Goal: Information Seeking & Learning: Find specific fact

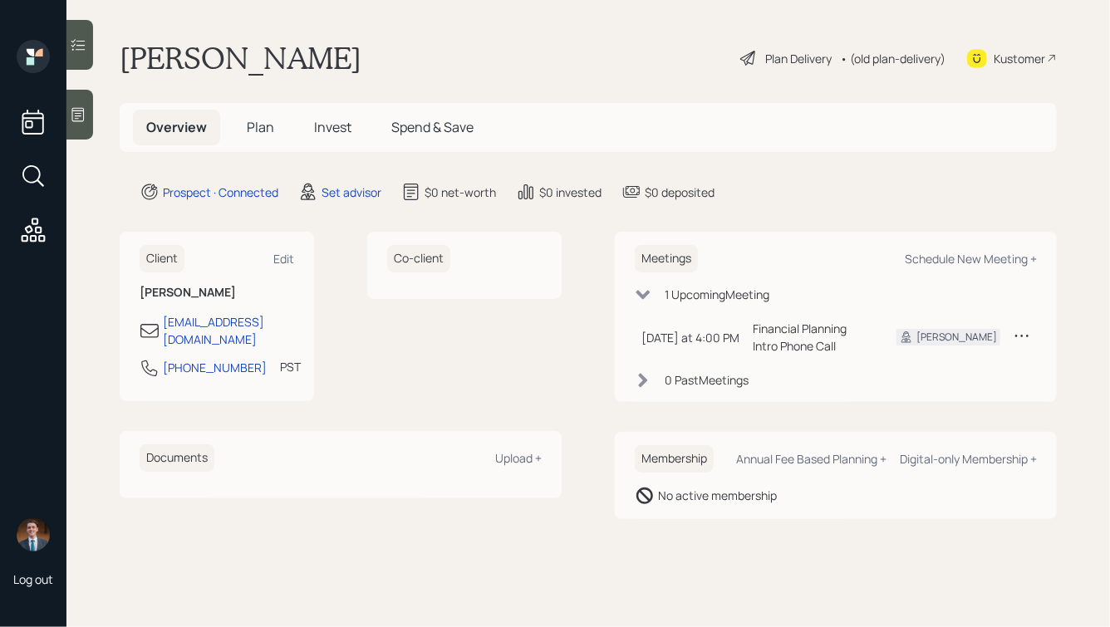
click at [76, 116] on icon at bounding box center [78, 115] width 12 height 14
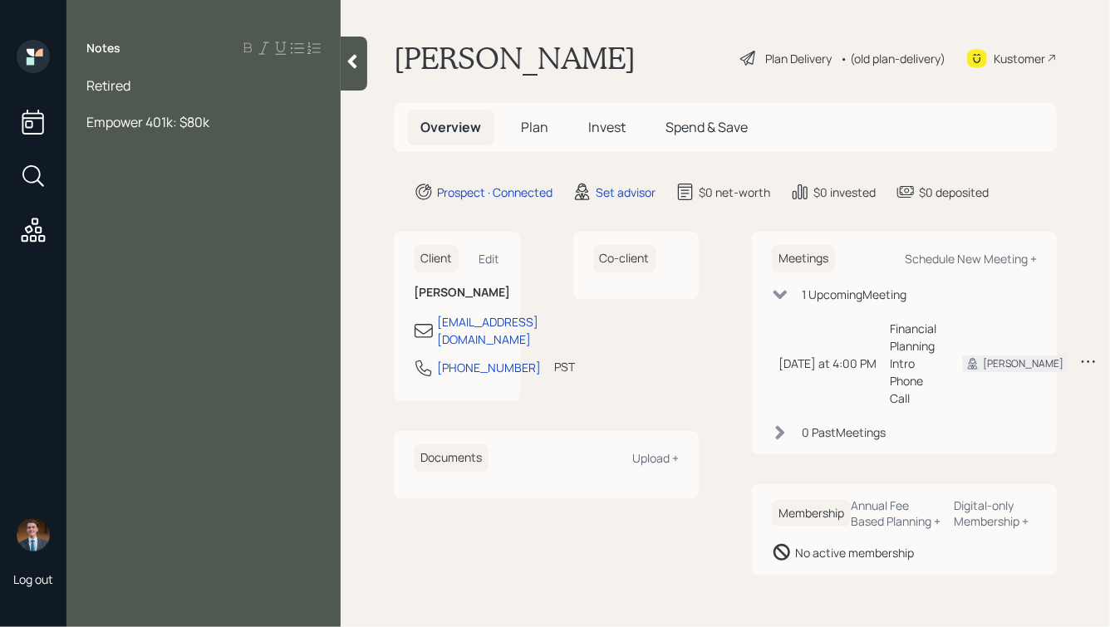
click at [165, 89] on div "Retired" at bounding box center [203, 85] width 234 height 18
click at [150, 82] on div "Retired" at bounding box center [203, 85] width 234 height 18
click at [114, 123] on div at bounding box center [203, 122] width 234 height 18
click at [128, 101] on div at bounding box center [203, 104] width 234 height 18
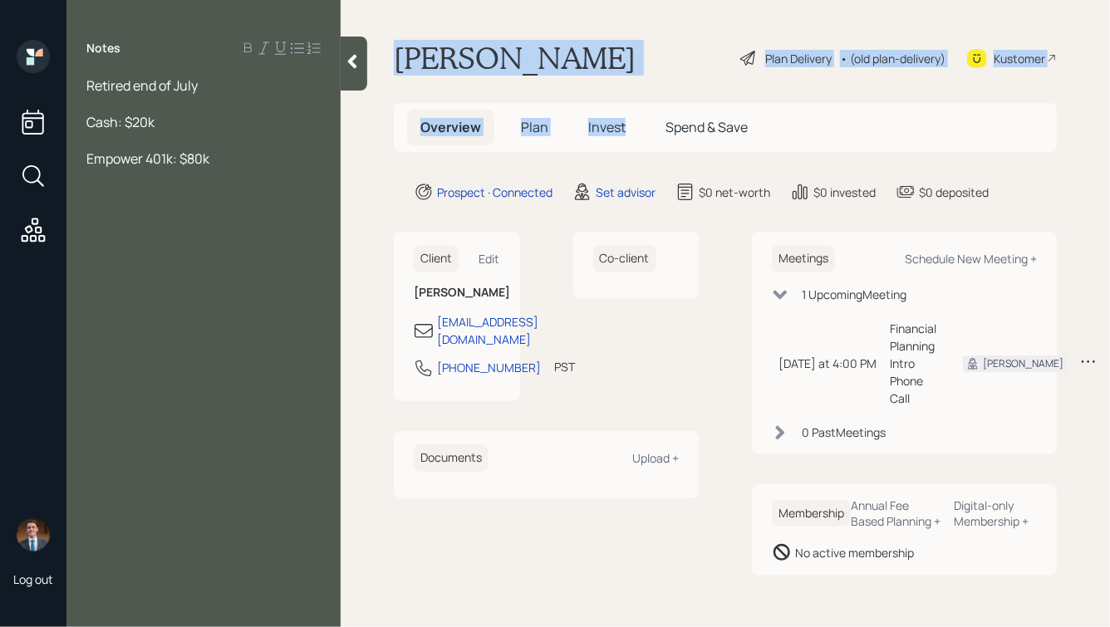
drag, startPoint x: 396, startPoint y: 55, endPoint x: 660, endPoint y: 88, distance: 266.4
click at [660, 88] on main "[PERSON_NAME] Plan Delivery • (old plan-delivery) Kustomer Overview Plan Invest…" at bounding box center [726, 313] width 770 height 627
click at [596, 65] on div "[PERSON_NAME] Plan Delivery • (old plan-delivery) Kustomer" at bounding box center [725, 58] width 663 height 37
drag, startPoint x: 829, startPoint y: 146, endPoint x: 430, endPoint y: -22, distance: 432.3
click at [430, 0] on html "Log out Notes Retired end of July Cash: $20k Empower 401k: $80k [PERSON_NAME] P…" at bounding box center [555, 313] width 1110 height 627
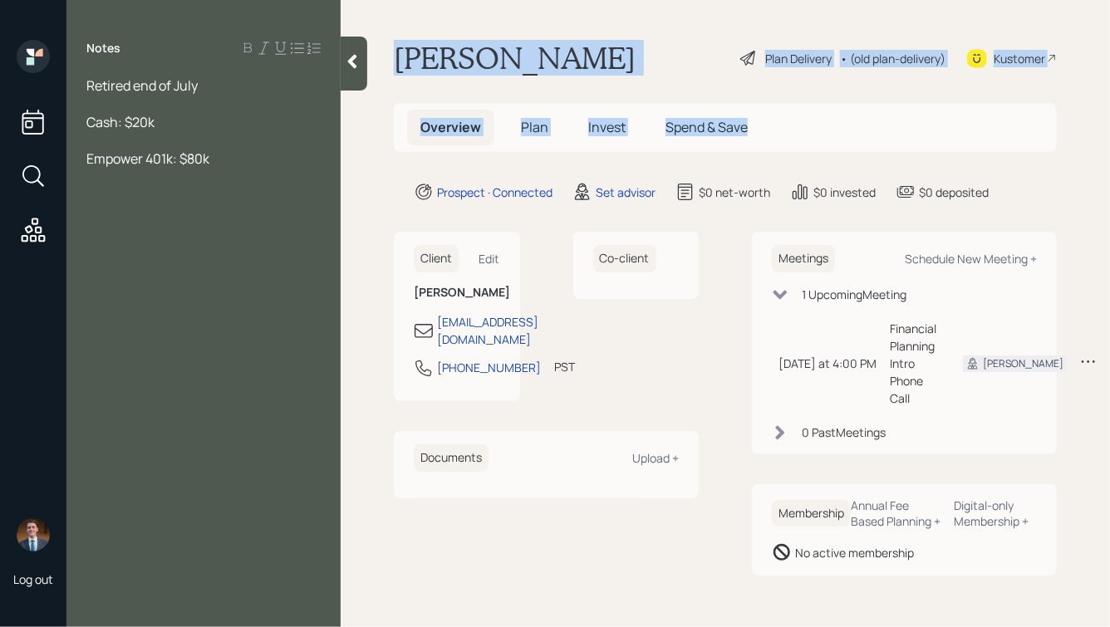
click at [419, 29] on main "[PERSON_NAME] Plan Delivery • (old plan-delivery) Kustomer Overview Plan Invest…" at bounding box center [726, 313] width 770 height 627
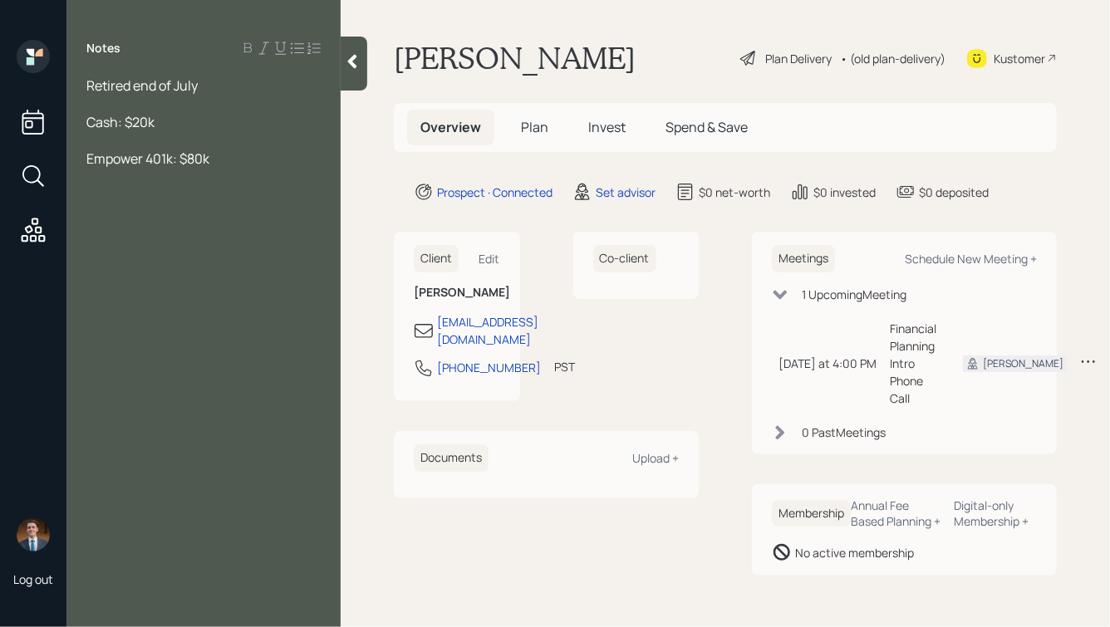
click at [125, 105] on div at bounding box center [203, 104] width 234 height 18
click at [230, 86] on div "Retired end of July" at bounding box center [203, 85] width 234 height 18
click at [137, 113] on div at bounding box center [203, 122] width 234 height 18
drag, startPoint x: 318, startPoint y: 84, endPoint x: 284, endPoint y: 90, distance: 34.6
click at [276, 90] on span "Retired end of July, [DEMOGRAPHIC_DATA], single" at bounding box center [180, 94] width 189 height 37
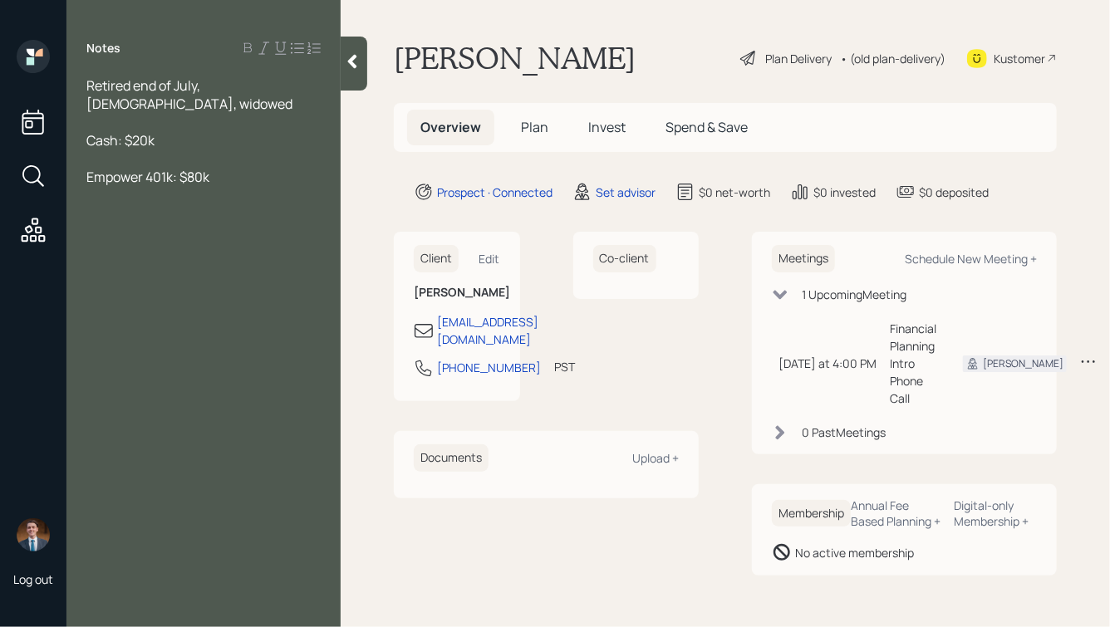
click at [190, 147] on div "Cash: $20k" at bounding box center [203, 140] width 234 height 18
click at [142, 156] on div at bounding box center [203, 159] width 234 height 18
click at [146, 194] on div "SS:" at bounding box center [203, 195] width 234 height 18
click at [161, 215] on div "Pension:" at bounding box center [203, 213] width 234 height 18
click at [135, 216] on span "Pension:" at bounding box center [113, 213] width 54 height 18
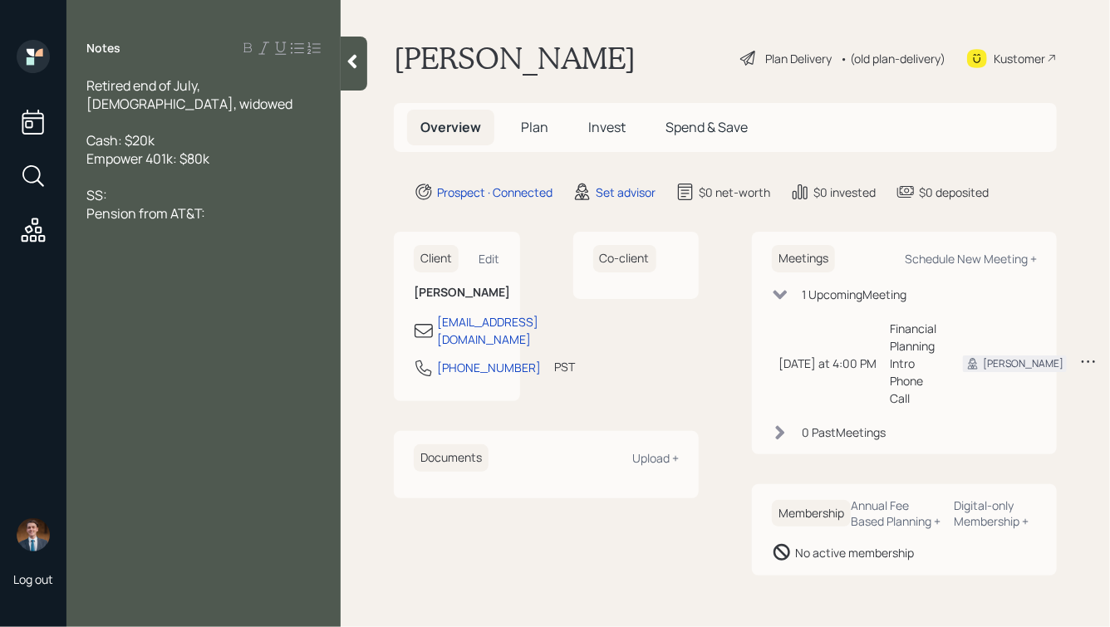
click at [149, 193] on div "SS:" at bounding box center [203, 195] width 234 height 18
click at [218, 215] on div "Pension from AT&T:" at bounding box center [203, 213] width 234 height 18
click at [164, 194] on div "SS:" at bounding box center [203, 195] width 234 height 18
click at [276, 213] on div "Pension from AT&T: $500" at bounding box center [203, 213] width 234 height 18
click at [211, 194] on div "SS:" at bounding box center [203, 195] width 234 height 18
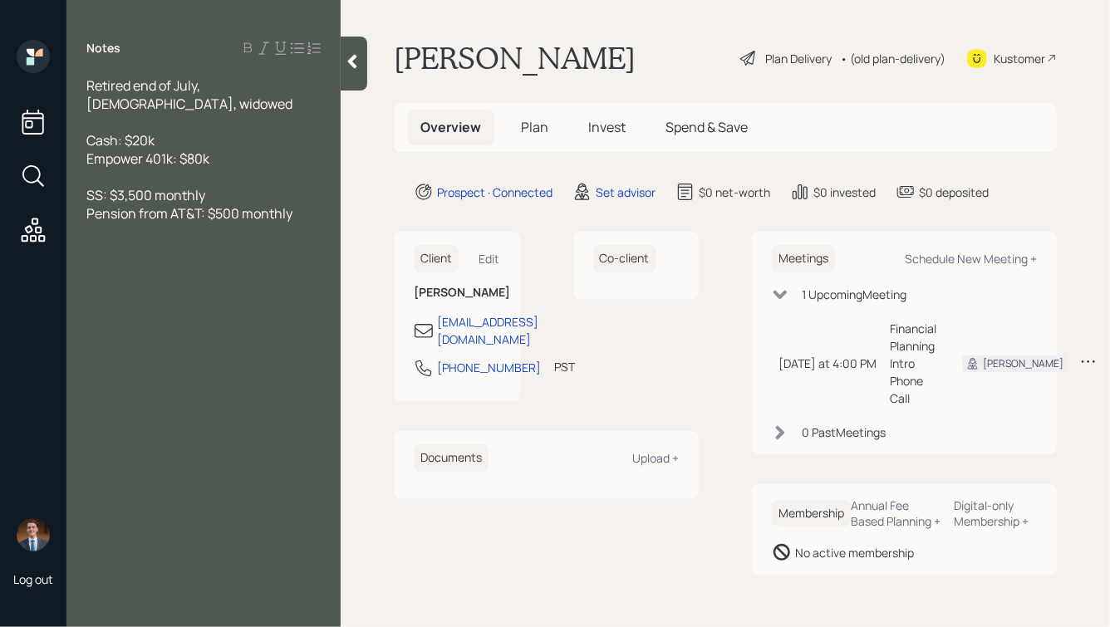
click at [298, 212] on div "Pension from AT&T: $500 monthly" at bounding box center [203, 213] width 234 height 18
drag, startPoint x: 140, startPoint y: 256, endPoint x: 78, endPoint y: 257, distance: 62.3
click at [78, 257] on div "Retired end of July, [DEMOGRAPHIC_DATA], widowed Cash: $20k Empower 401k: $80k …" at bounding box center [203, 167] width 274 height 183
click at [199, 249] on span "American Spreads: $10k" at bounding box center [158, 250] width 145 height 18
click at [292, 251] on div "American Spreads? Debt: $10k" at bounding box center [203, 250] width 234 height 18
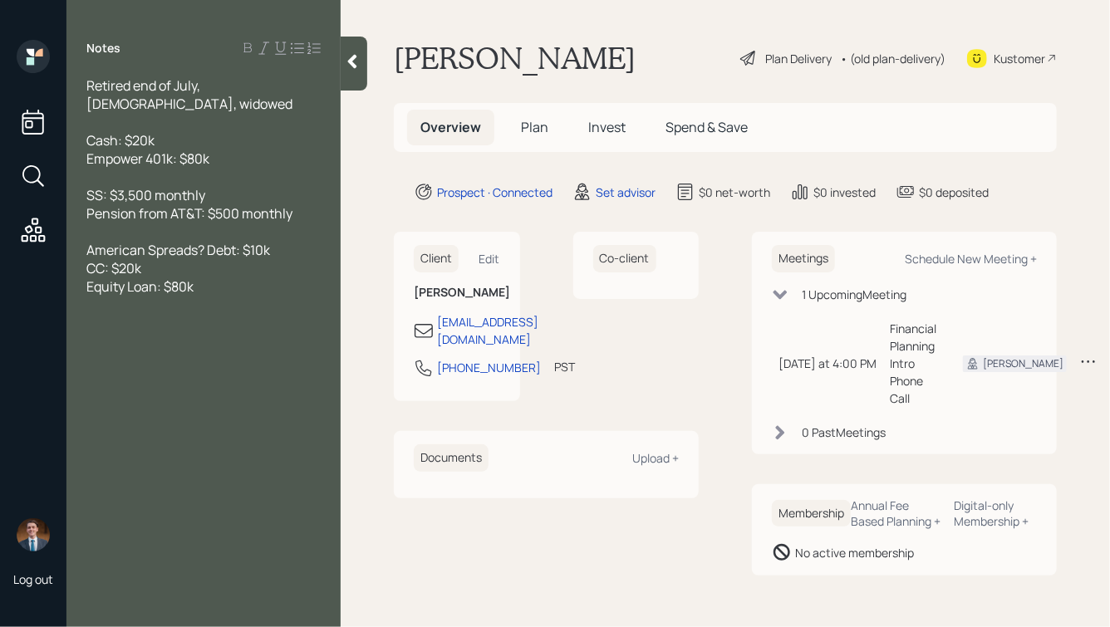
drag, startPoint x: 209, startPoint y: 286, endPoint x: 130, endPoint y: 171, distance: 139.2
click at [130, 175] on div "Retired end of July, [DEMOGRAPHIC_DATA], widowed Cash: $20k Empower 401k: $80k …" at bounding box center [203, 195] width 234 height 238
click at [130, 171] on div at bounding box center [203, 177] width 234 height 18
click at [352, 66] on icon at bounding box center [352, 61] width 17 height 17
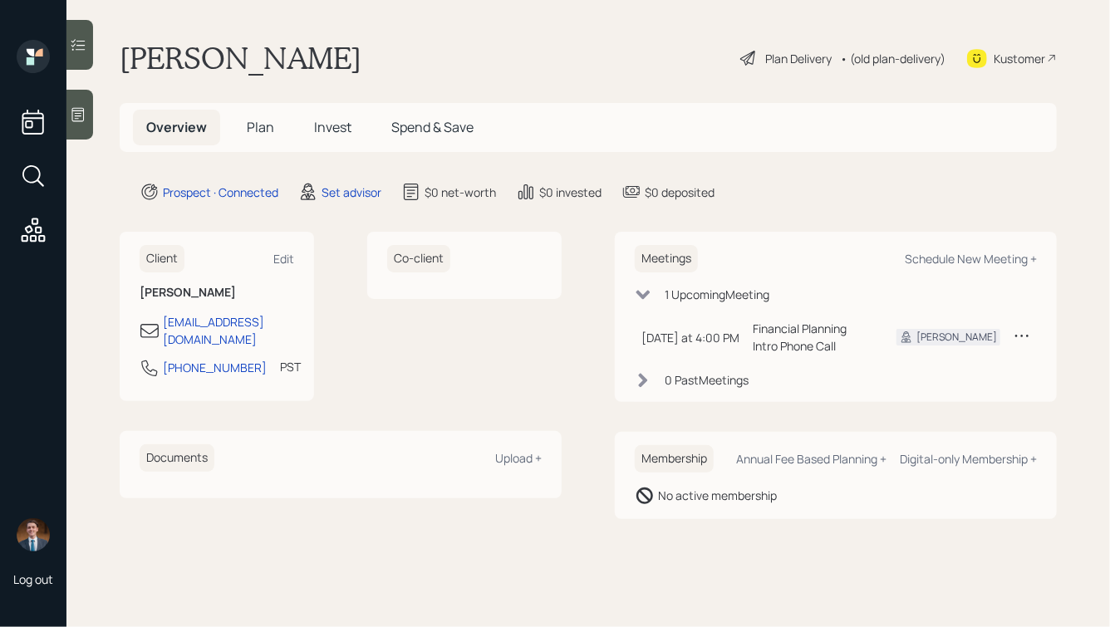
click at [78, 111] on icon at bounding box center [78, 115] width 12 height 14
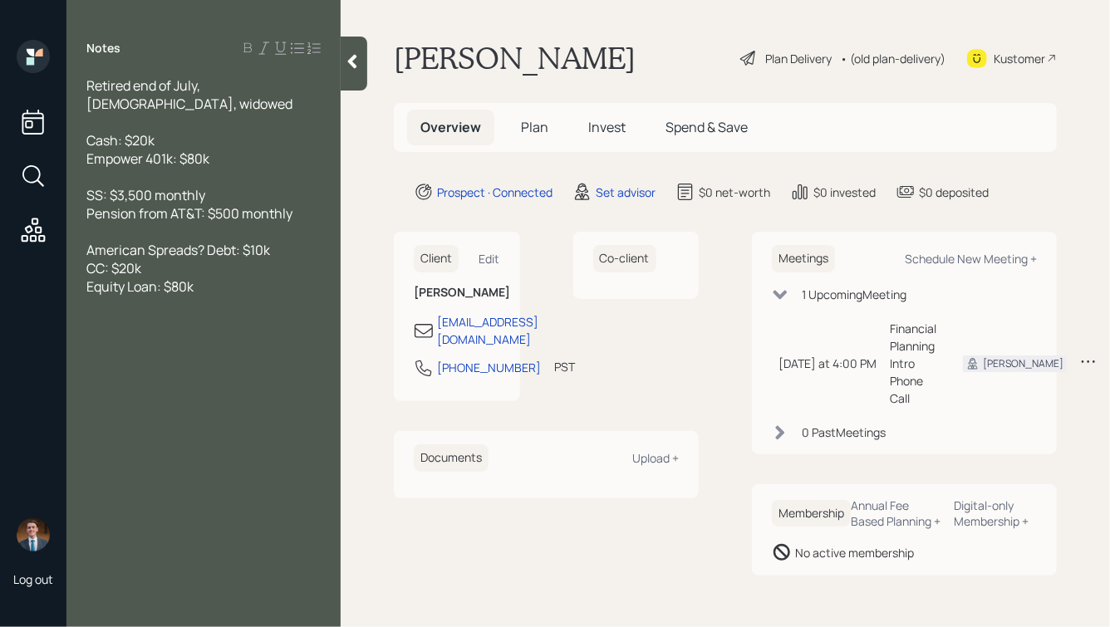
click at [362, 83] on div at bounding box center [354, 64] width 27 height 54
